Goal: Use online tool/utility: Utilize a website feature to perform a specific function

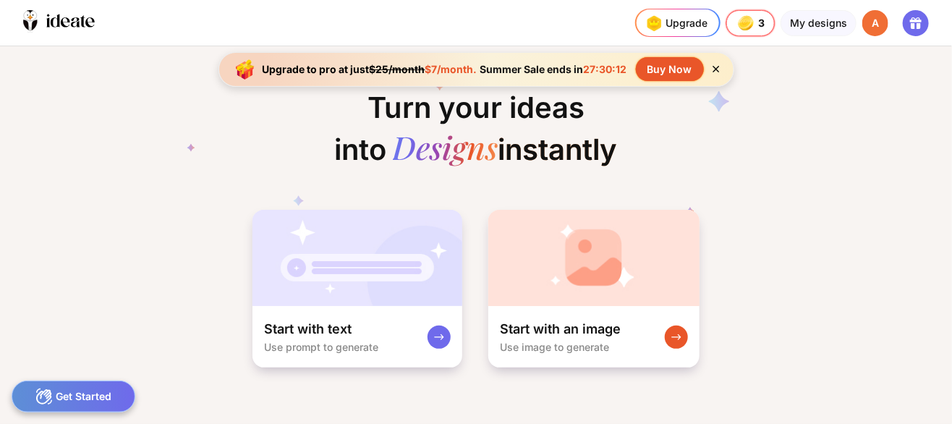
drag, startPoint x: 415, startPoint y: 286, endPoint x: 821, endPoint y: 261, distance: 406.8
click at [821, 261] on div "Turn your ideas into Designs instantly Start with text Use prompt to generate S…" at bounding box center [476, 207] width 952 height 323
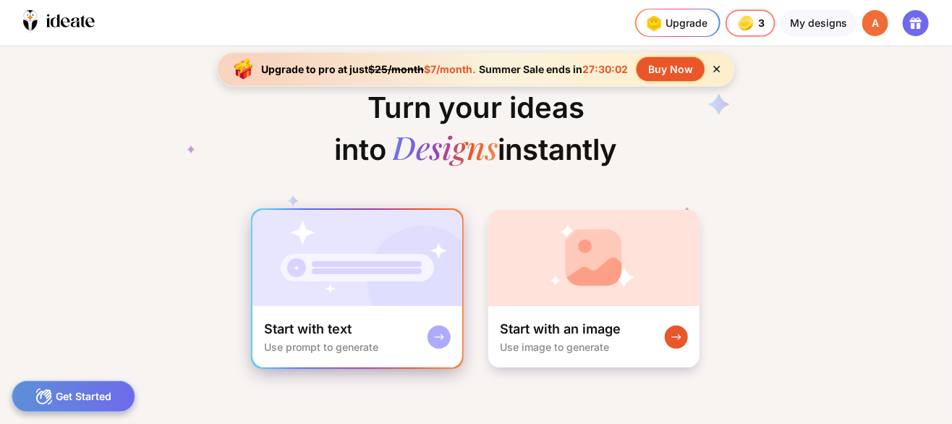
click at [329, 268] on img at bounding box center [358, 258] width 210 height 96
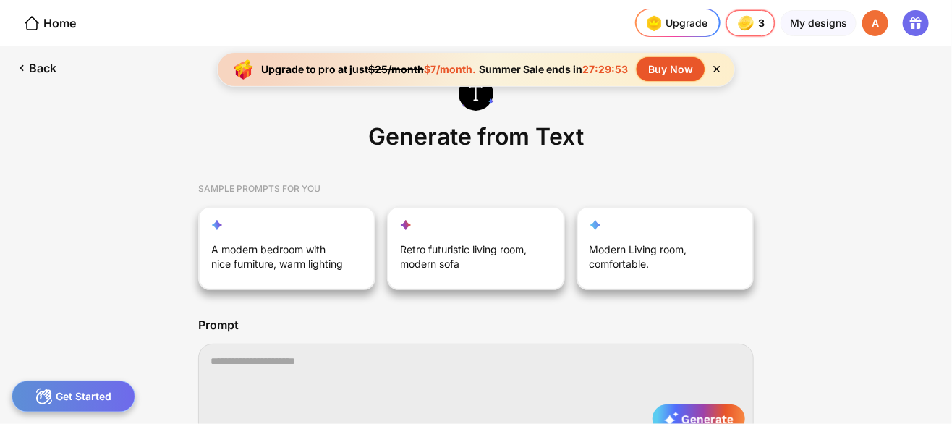
click at [258, 365] on textarea at bounding box center [476, 392] width 556 height 96
click at [441, 360] on textarea "**********" at bounding box center [476, 392] width 556 height 96
click at [491, 359] on textarea "**********" at bounding box center [476, 392] width 556 height 96
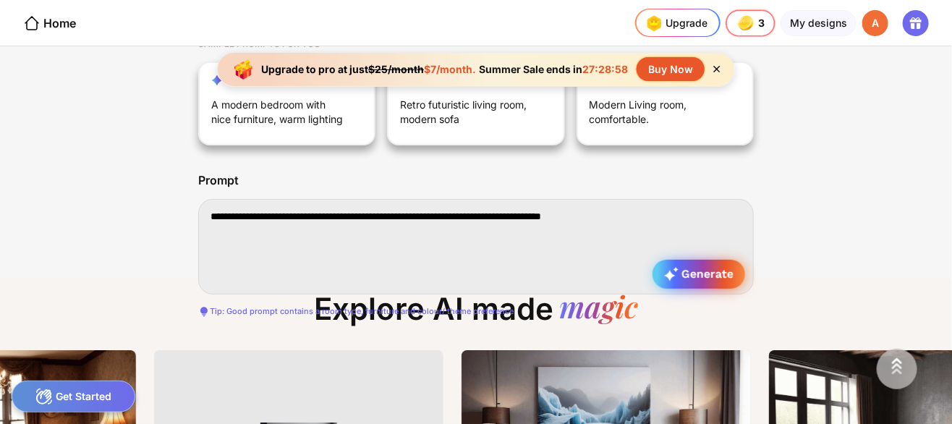
type textarea "**********"
click at [690, 276] on span "Generate" at bounding box center [698, 274] width 69 height 14
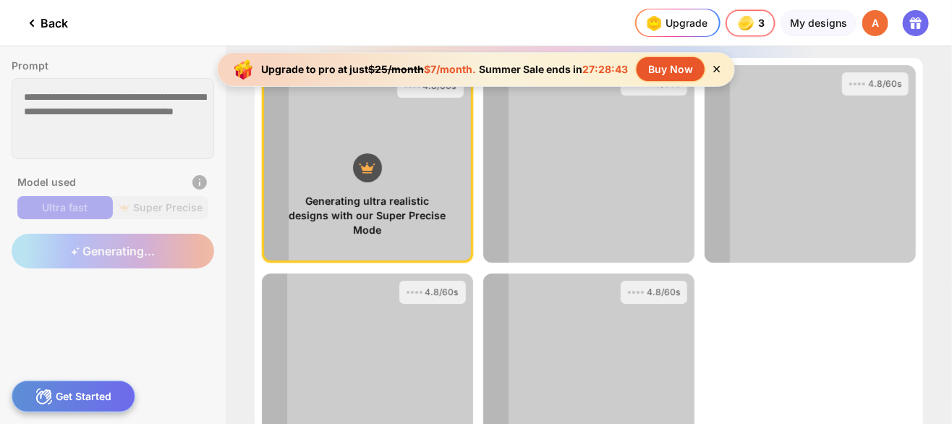
click at [722, 67] on icon at bounding box center [717, 69] width 12 height 12
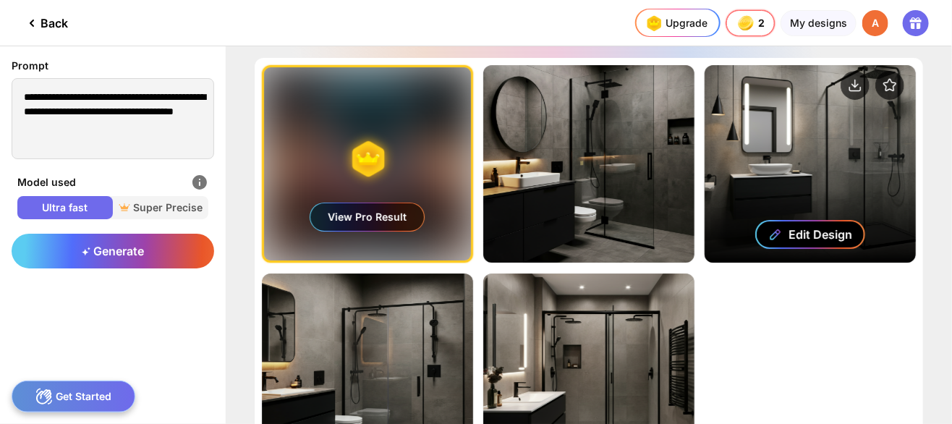
click at [805, 235] on div "Edit Design" at bounding box center [821, 234] width 64 height 14
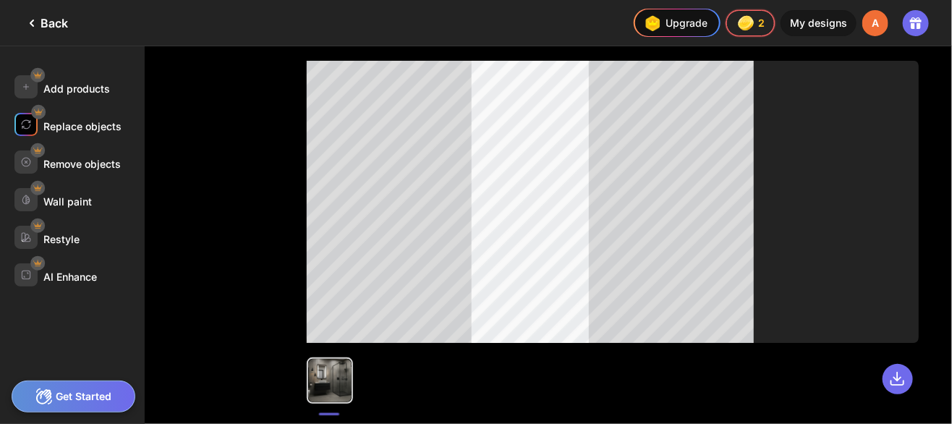
click at [99, 123] on div "Replace objects" at bounding box center [82, 126] width 78 height 12
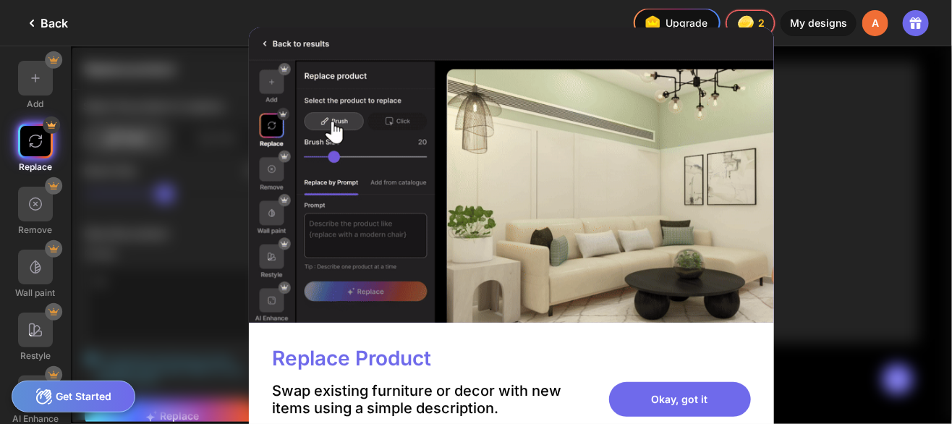
click at [72, 394] on div "Get Started" at bounding box center [74, 397] width 124 height 32
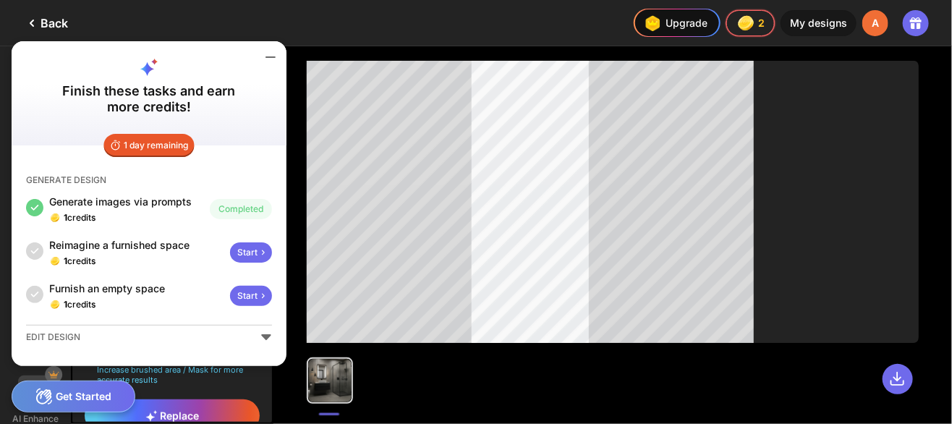
click at [47, 18] on div "Back" at bounding box center [45, 22] width 45 height 17
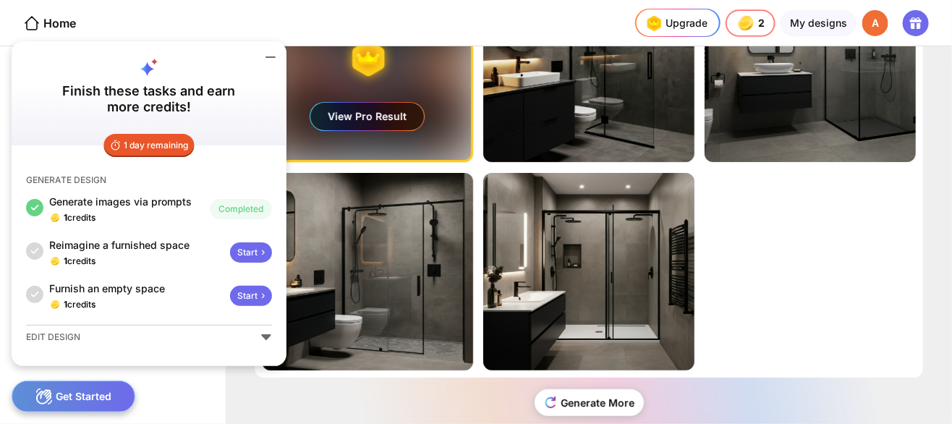
scroll to position [125, 0]
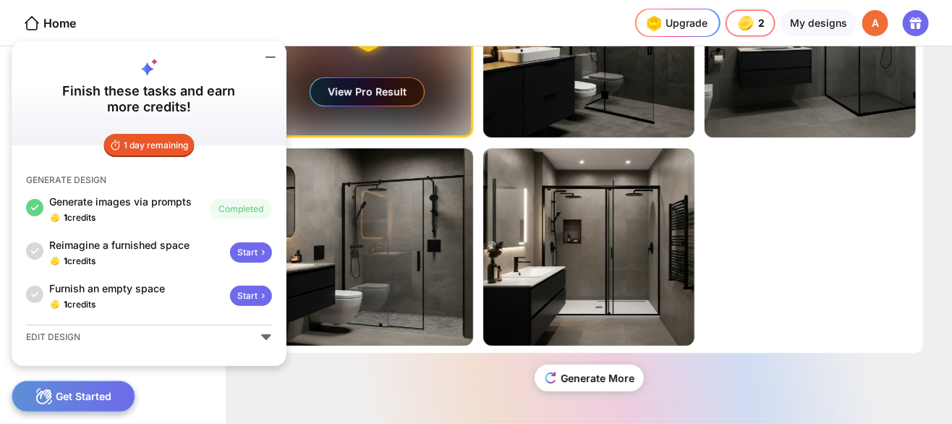
click at [945, 238] on div "Generating ultra realistic designs with our Super Precise Mode View Pro Result …" at bounding box center [589, 235] width 727 height 378
click at [819, 240] on div "Generating ultra realistic designs with our Super Precise Mode View Pro Result …" at bounding box center [589, 143] width 669 height 420
